Goal: Check status

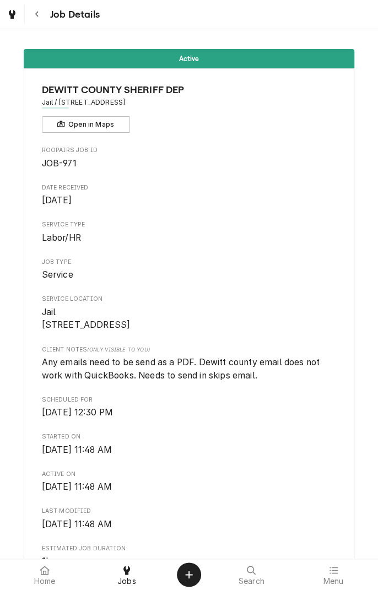
click at [19, 19] on div "Dynamic Content Wrapper" at bounding box center [11, 14] width 15 height 15
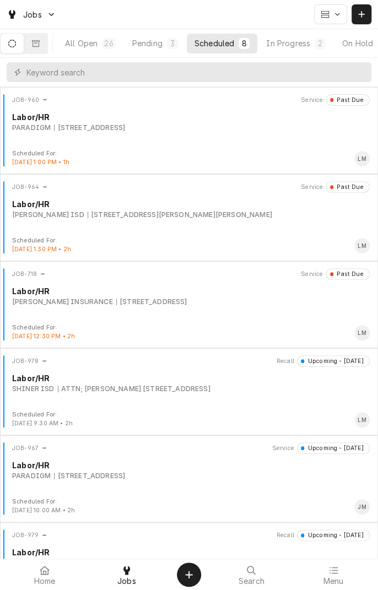
click at [298, 45] on div "In Progress" at bounding box center [288, 43] width 44 height 12
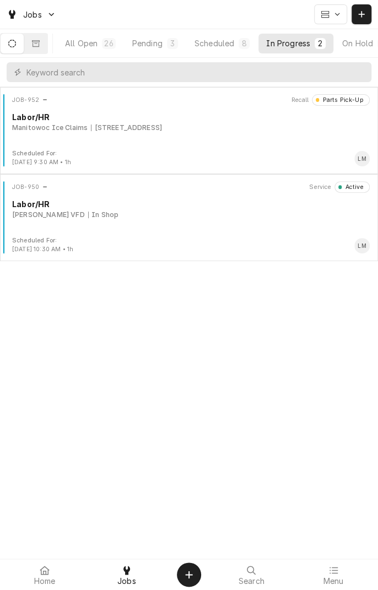
scroll to position [0, 104]
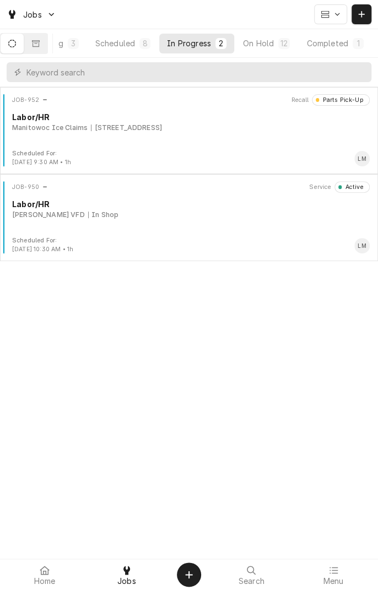
click at [337, 43] on div "Completed" at bounding box center [326, 43] width 41 height 12
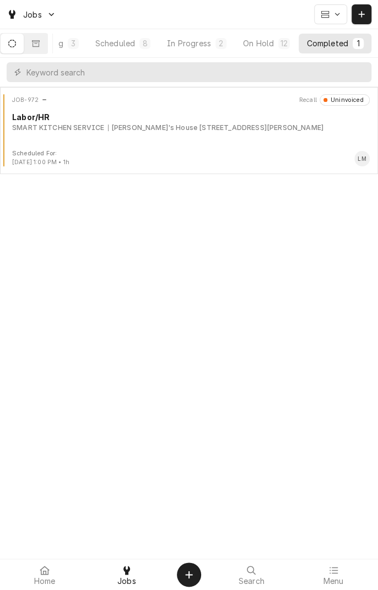
click at [264, 50] on button "On Hold 12" at bounding box center [266, 44] width 62 height 20
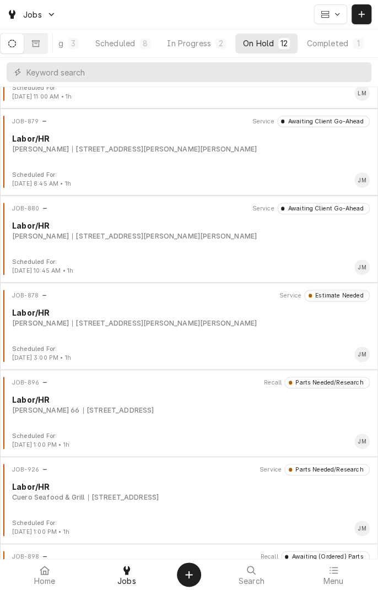
scroll to position [572, 0]
